Goal: Task Accomplishment & Management: Use online tool/utility

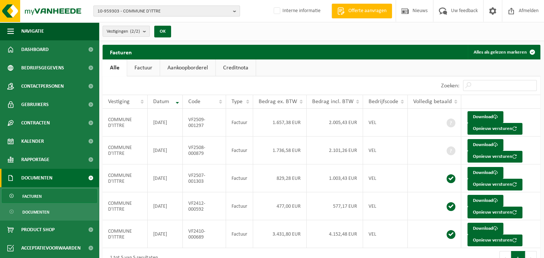
click at [234, 13] on b "button" at bounding box center [236, 11] width 7 height 10
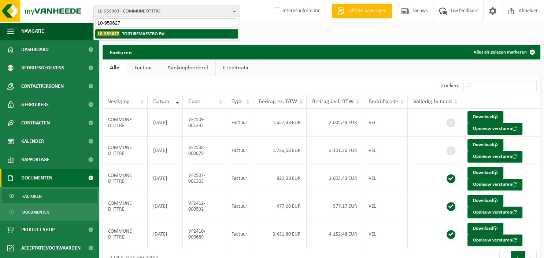
type input "10-959627"
click at [185, 32] on li "10-959627 - TOITUREMAESTRO BV" at bounding box center [166, 33] width 143 height 9
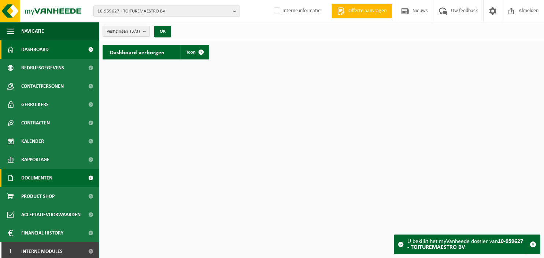
click at [40, 178] on span "Documenten" at bounding box center [36, 178] width 31 height 18
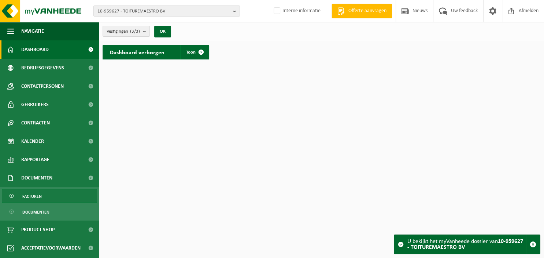
click at [38, 195] on span "Facturen" at bounding box center [31, 196] width 19 height 14
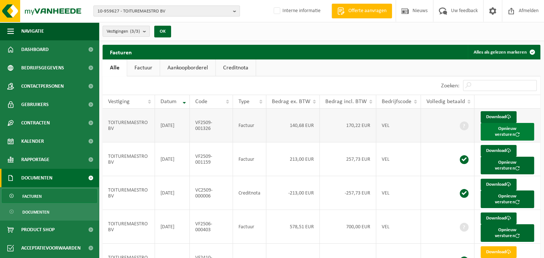
click at [488, 128] on button "Opnieuw versturen" at bounding box center [508, 132] width 54 height 18
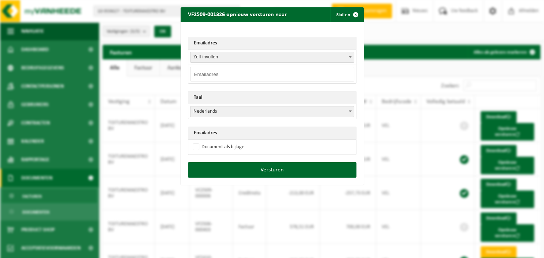
click at [350, 57] on b at bounding box center [350, 57] width 3 height 2
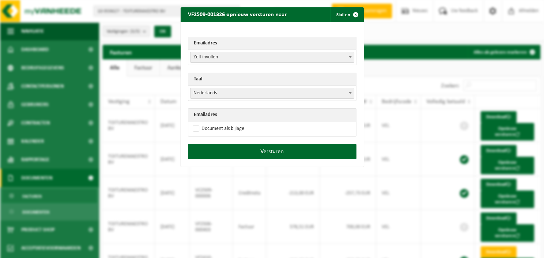
select select "info@toituremaestro.be"
click at [350, 93] on b at bounding box center [350, 93] width 3 height 2
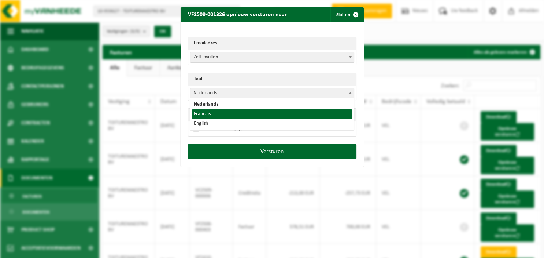
select select "fr"
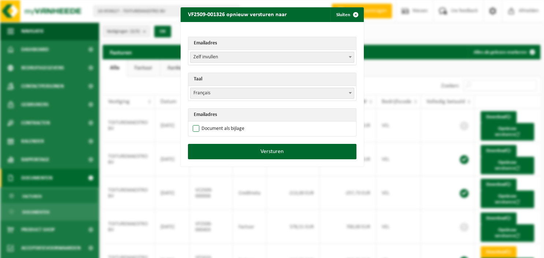
click at [223, 129] on label "Document als bijlage" at bounding box center [217, 128] width 53 height 11
click at [223, 123] on input "Document als bijlage" at bounding box center [281, 123] width 183 height 0
checkbox input "true"
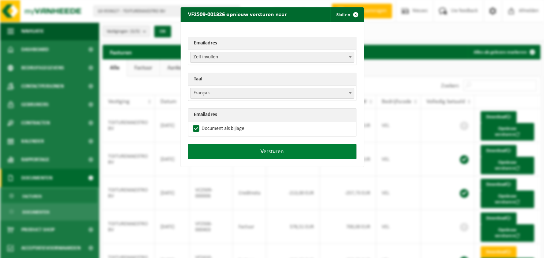
click at [229, 150] on button "Versturen" at bounding box center [272, 151] width 169 height 15
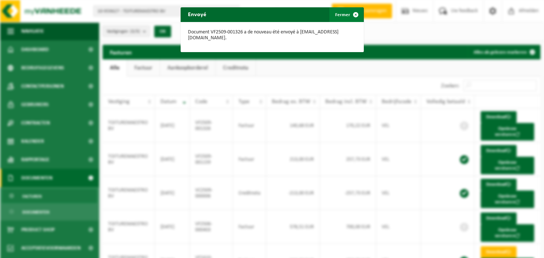
click at [355, 15] on span "button" at bounding box center [356, 14] width 15 height 15
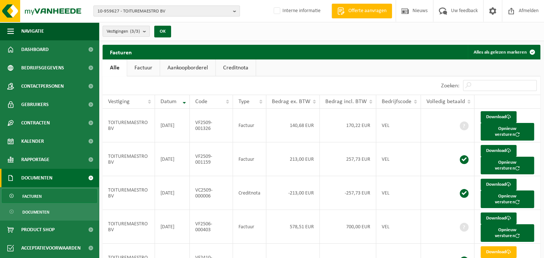
click at [493, 33] on div "Vestigingen (3/3) Alles selecteren Alles deselecteren TOITUREMAESTRO BV - WEZEM…" at bounding box center [321, 31] width 445 height 19
click at [235, 10] on b "button" at bounding box center [236, 11] width 7 height 10
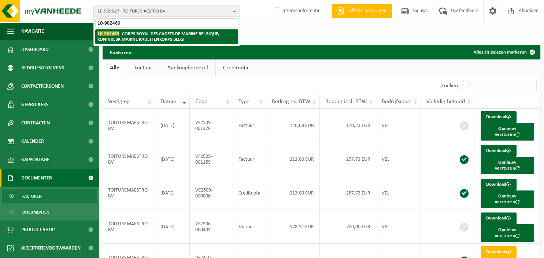
type input "10-982469"
click at [192, 34] on strong "10-982469 - CORPS ROYAL DES CADETS DE MARINE BELGIQUE, KONINKLIJK MARINE KADETT…" at bounding box center [159, 36] width 122 height 11
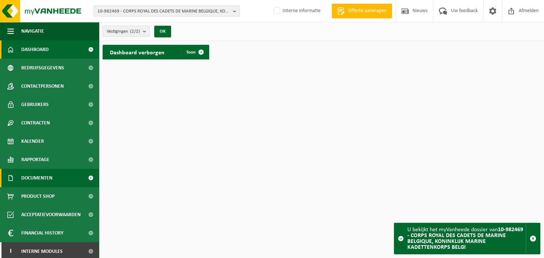
click at [37, 175] on span "Documenten" at bounding box center [36, 178] width 31 height 18
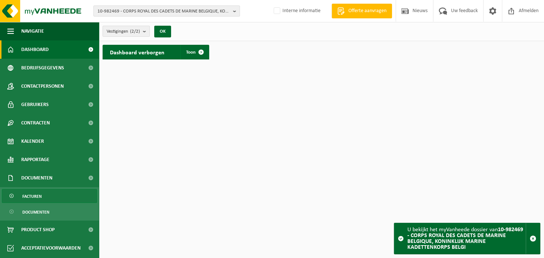
click at [37, 192] on span "Facturen" at bounding box center [31, 196] width 19 height 14
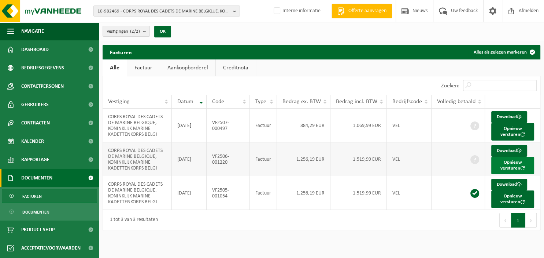
click at [510, 164] on button "Opnieuw versturen" at bounding box center [513, 166] width 43 height 18
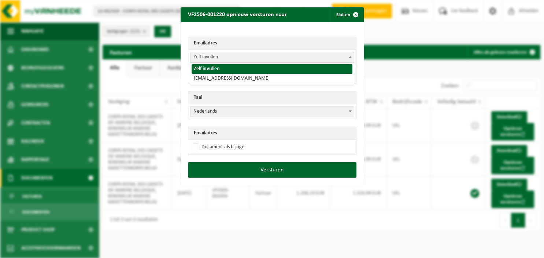
click at [350, 54] on span at bounding box center [350, 57] width 7 height 10
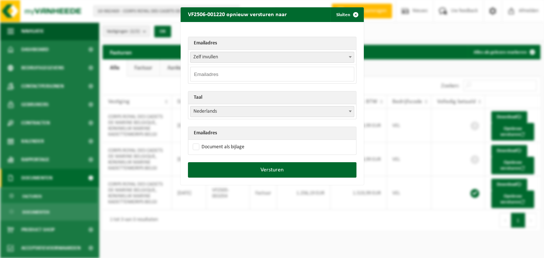
click at [302, 46] on th "Emailadres" at bounding box center [272, 43] width 168 height 13
click at [242, 74] on input "email" at bounding box center [272, 74] width 164 height 15
type input "JOSE.BUTAYE@TELENET.BE"
click at [243, 149] on label "Document als bijlage" at bounding box center [217, 146] width 53 height 11
click at [243, 141] on input "Document als bijlage" at bounding box center [281, 141] width 183 height 0
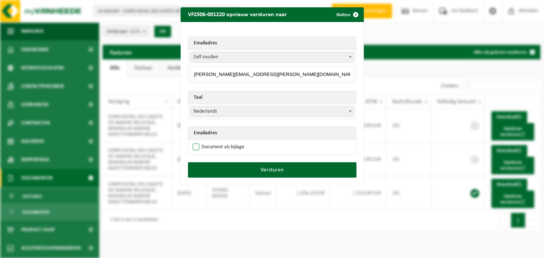
checkbox input "true"
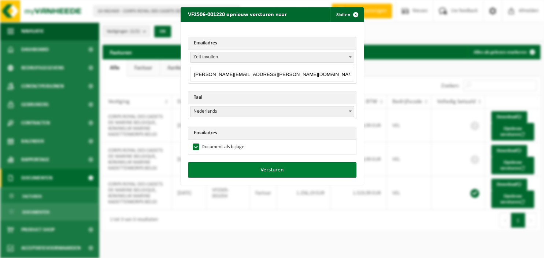
click at [244, 170] on button "Versturen" at bounding box center [272, 169] width 169 height 15
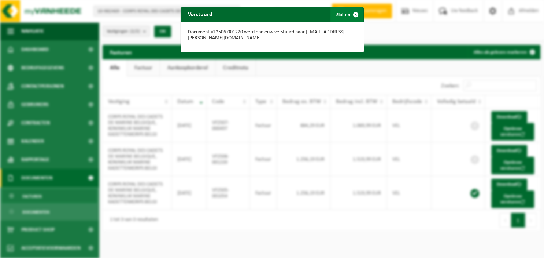
click at [356, 12] on span "button" at bounding box center [356, 14] width 15 height 15
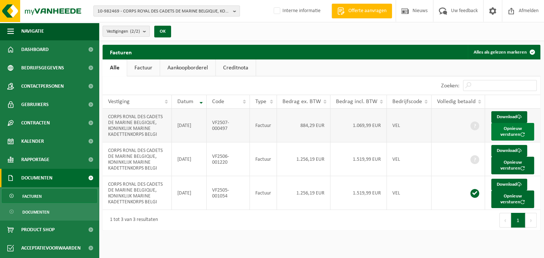
click at [504, 130] on button "Opnieuw versturen" at bounding box center [513, 132] width 43 height 18
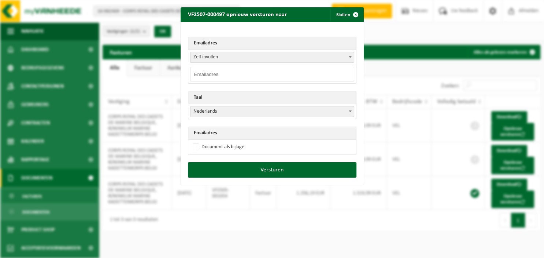
click at [275, 73] on input "email" at bounding box center [272, 74] width 164 height 15
paste input "JOSE.BUTAYE@TELENET.BE"
type input "JOSE.BUTAYE@TELENET.BE"
click at [221, 147] on label "Document als bijlage" at bounding box center [217, 146] width 53 height 11
click at [221, 141] on input "Document als bijlage" at bounding box center [281, 141] width 183 height 0
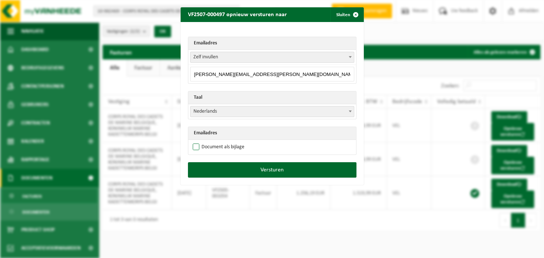
checkbox input "true"
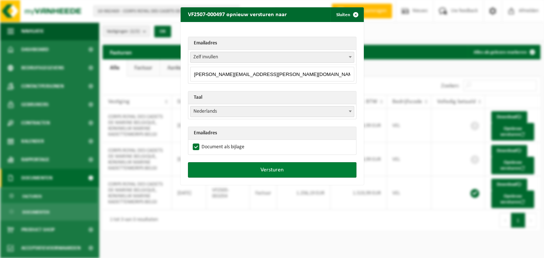
click at [252, 169] on button "Versturen" at bounding box center [272, 169] width 169 height 15
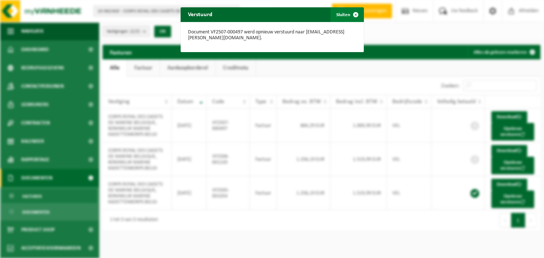
click at [342, 15] on button "Sluiten" at bounding box center [347, 14] width 33 height 15
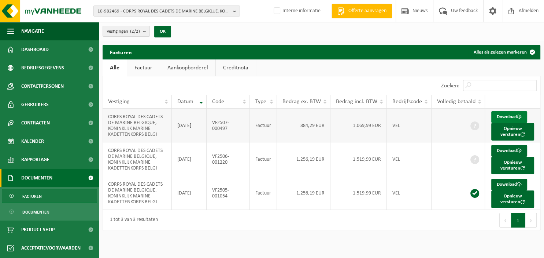
click at [508, 116] on link "Download" at bounding box center [510, 117] width 36 height 12
click at [233, 11] on button "10-982469 - CORPS ROYAL DES CADETS DE MARINE BELGIQUE, KONINKLIJK MARINE KADETT…" at bounding box center [166, 10] width 147 height 11
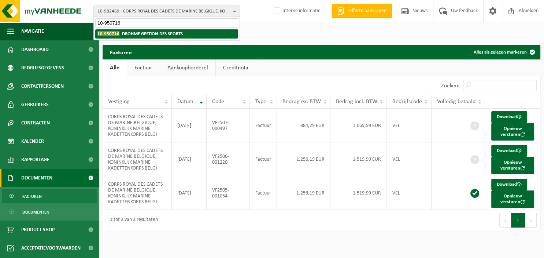
type input "10-950716"
click at [193, 33] on li "10-950716 - DROHME GESTION DES SPORTS" at bounding box center [166, 33] width 143 height 9
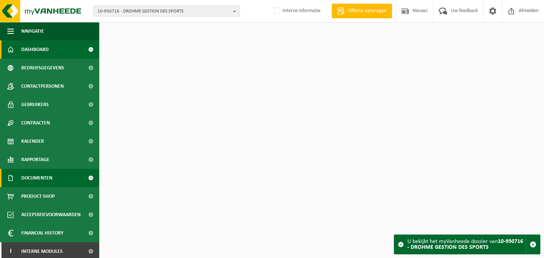
click at [37, 180] on span "Documenten" at bounding box center [36, 178] width 31 height 18
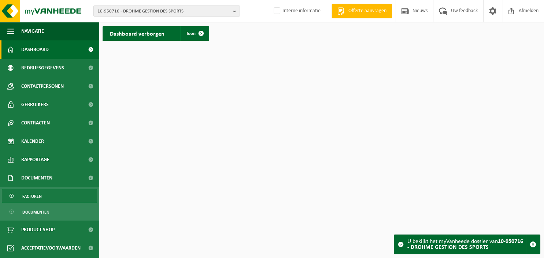
click at [40, 194] on span "Facturen" at bounding box center [31, 196] width 19 height 14
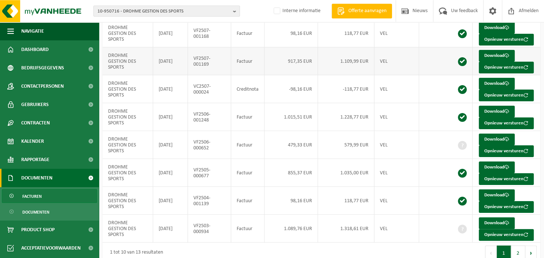
scroll to position [133, 0]
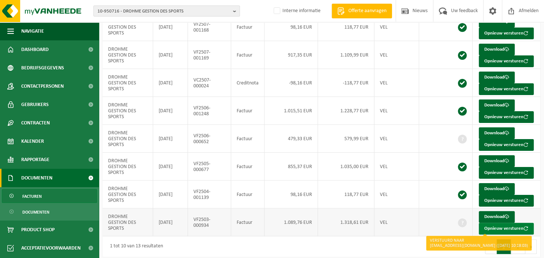
click at [488, 225] on button "Opnieuw versturen" at bounding box center [506, 229] width 55 height 12
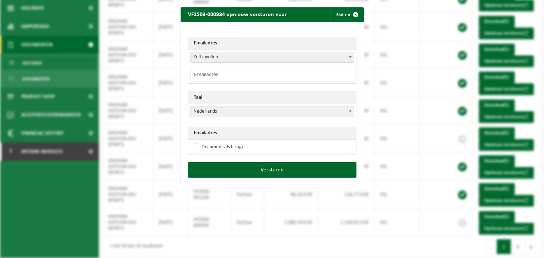
click at [351, 59] on span at bounding box center [350, 57] width 7 height 10
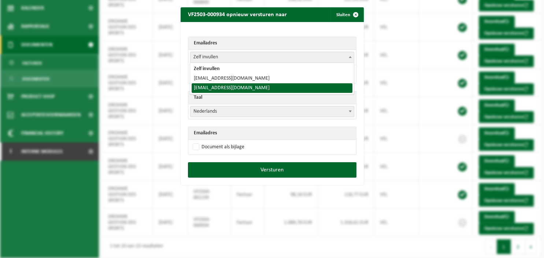
click at [304, 113] on span "Nederlands" at bounding box center [272, 111] width 163 height 10
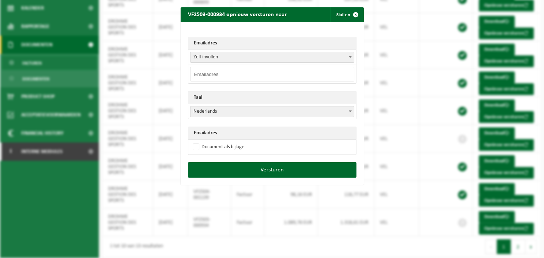
click at [264, 75] on input "email" at bounding box center [272, 74] width 164 height 15
type input "bcoenen@drohme.be"
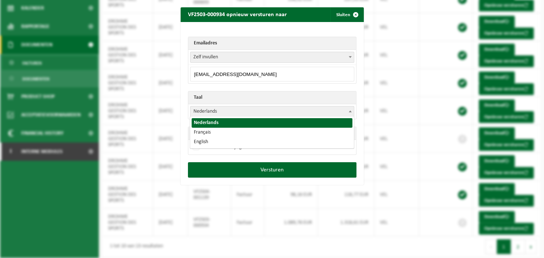
click at [351, 113] on span at bounding box center [350, 111] width 7 height 10
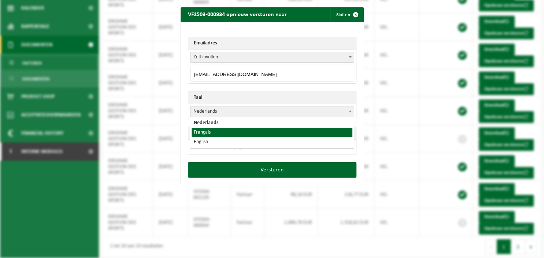
select select "fr"
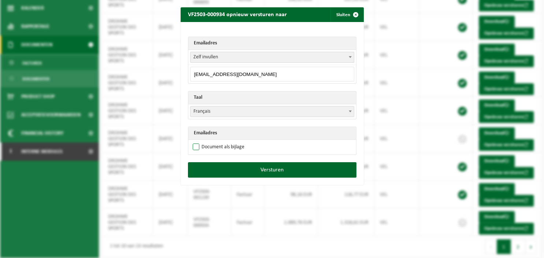
click at [224, 147] on label "Document als bijlage" at bounding box center [217, 146] width 53 height 11
click at [224, 141] on input "Document als bijlage" at bounding box center [281, 141] width 183 height 0
checkbox input "true"
click at [249, 74] on input "bcoenen@drohme.be" at bounding box center [272, 74] width 164 height 15
drag, startPoint x: 249, startPoint y: 74, endPoint x: 192, endPoint y: 74, distance: 56.5
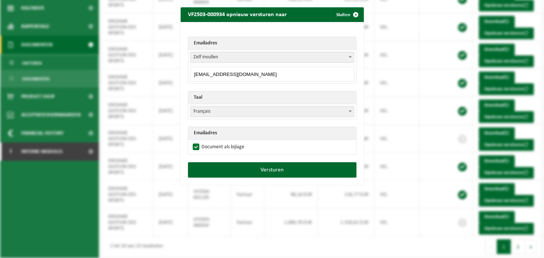
click at [192, 74] on input "bcoenen@drohme.be" at bounding box center [272, 74] width 164 height 15
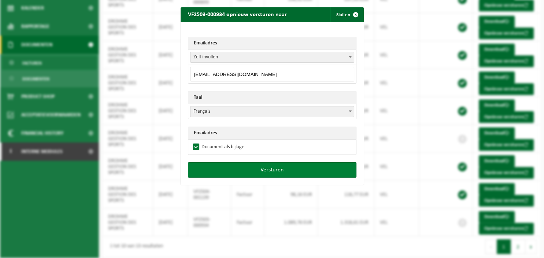
click at [266, 168] on button "Versturen" at bounding box center [272, 169] width 169 height 15
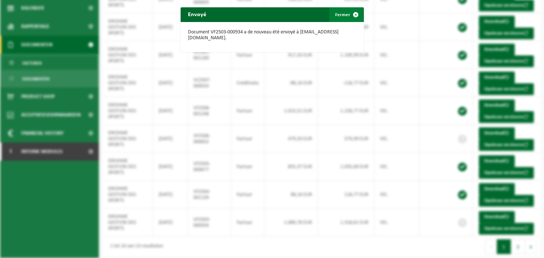
click at [356, 15] on span "button" at bounding box center [356, 14] width 15 height 15
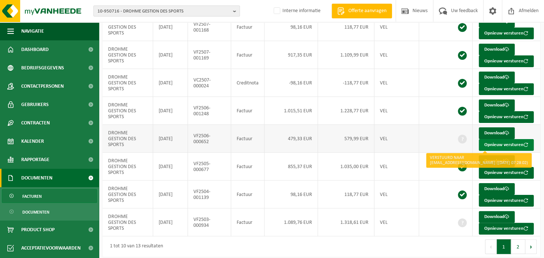
click at [496, 141] on button "Opnieuw versturen" at bounding box center [506, 145] width 55 height 12
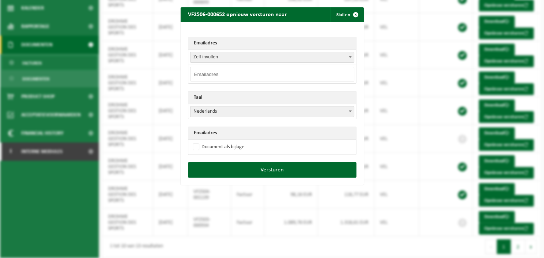
click at [233, 76] on input "email" at bounding box center [272, 74] width 164 height 15
paste input "bcoenen@drohme.be"
type input "bcoenen@drohme.be"
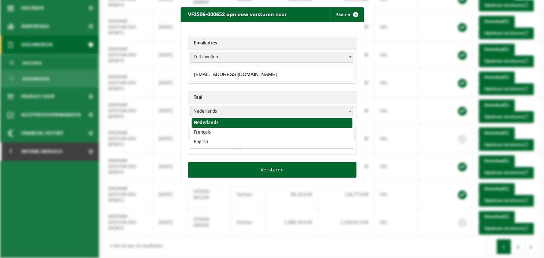
click at [351, 110] on span at bounding box center [350, 111] width 7 height 10
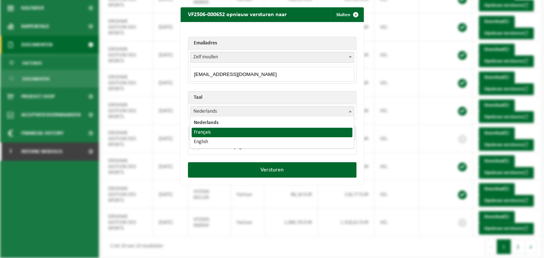
select select "fr"
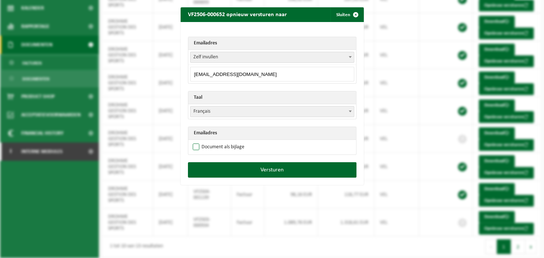
click at [216, 145] on label "Document als bijlage" at bounding box center [217, 146] width 53 height 11
click at [216, 141] on input "Document als bijlage" at bounding box center [281, 141] width 183 height 0
checkbox input "true"
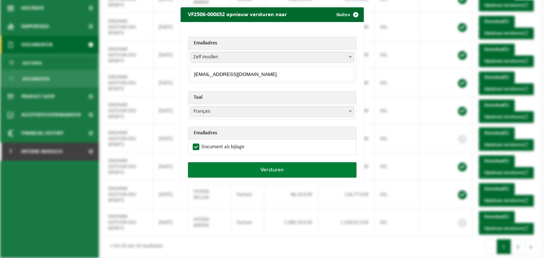
click at [223, 168] on button "Versturen" at bounding box center [272, 169] width 169 height 15
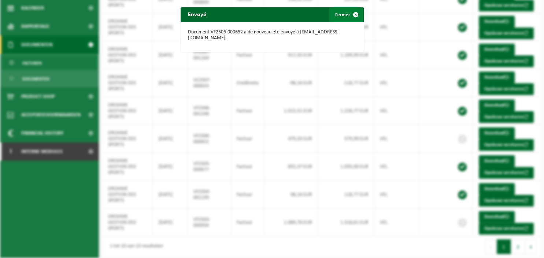
click at [353, 16] on span "button" at bounding box center [356, 14] width 15 height 15
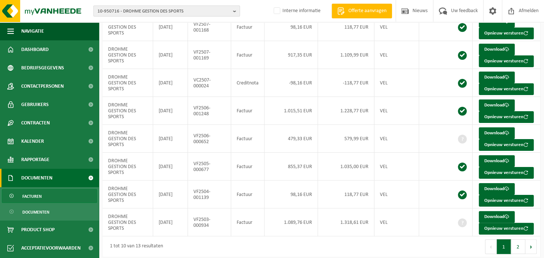
click at [238, 8] on b "button" at bounding box center [236, 11] width 7 height 10
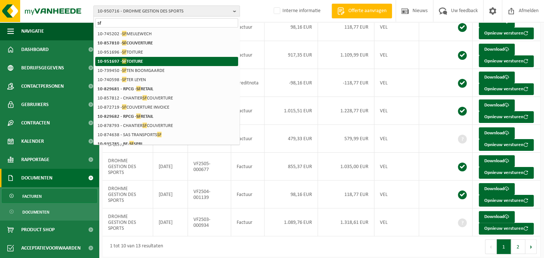
type input "sf"
click at [146, 61] on li "10-951697 - SF TOITURE" at bounding box center [166, 61] width 143 height 9
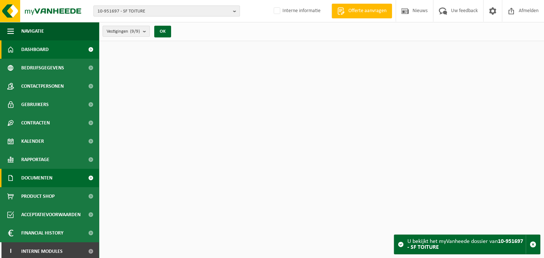
click at [47, 177] on span "Documenten" at bounding box center [36, 178] width 31 height 18
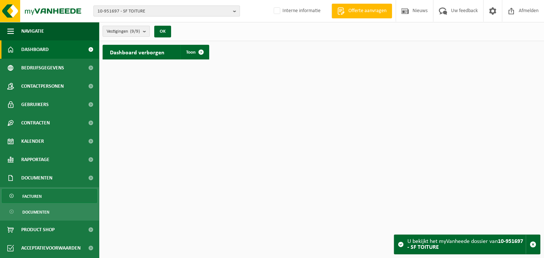
click at [43, 196] on link "Facturen" at bounding box center [49, 196] width 95 height 14
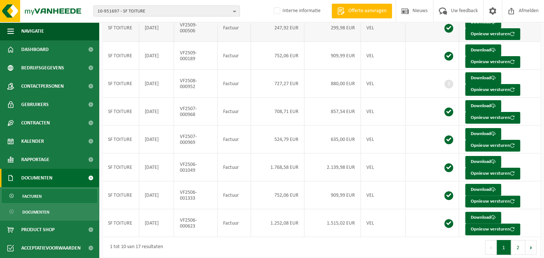
scroll to position [74, 0]
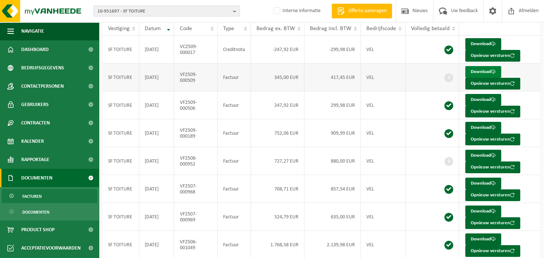
click at [483, 72] on link "Download" at bounding box center [484, 72] width 36 height 12
click at [483, 155] on link "Download" at bounding box center [484, 156] width 36 height 12
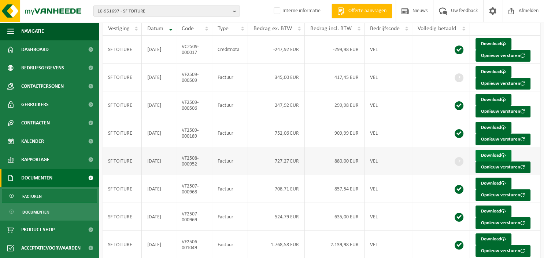
scroll to position [0, 0]
